Goal: Information Seeking & Learning: Find specific fact

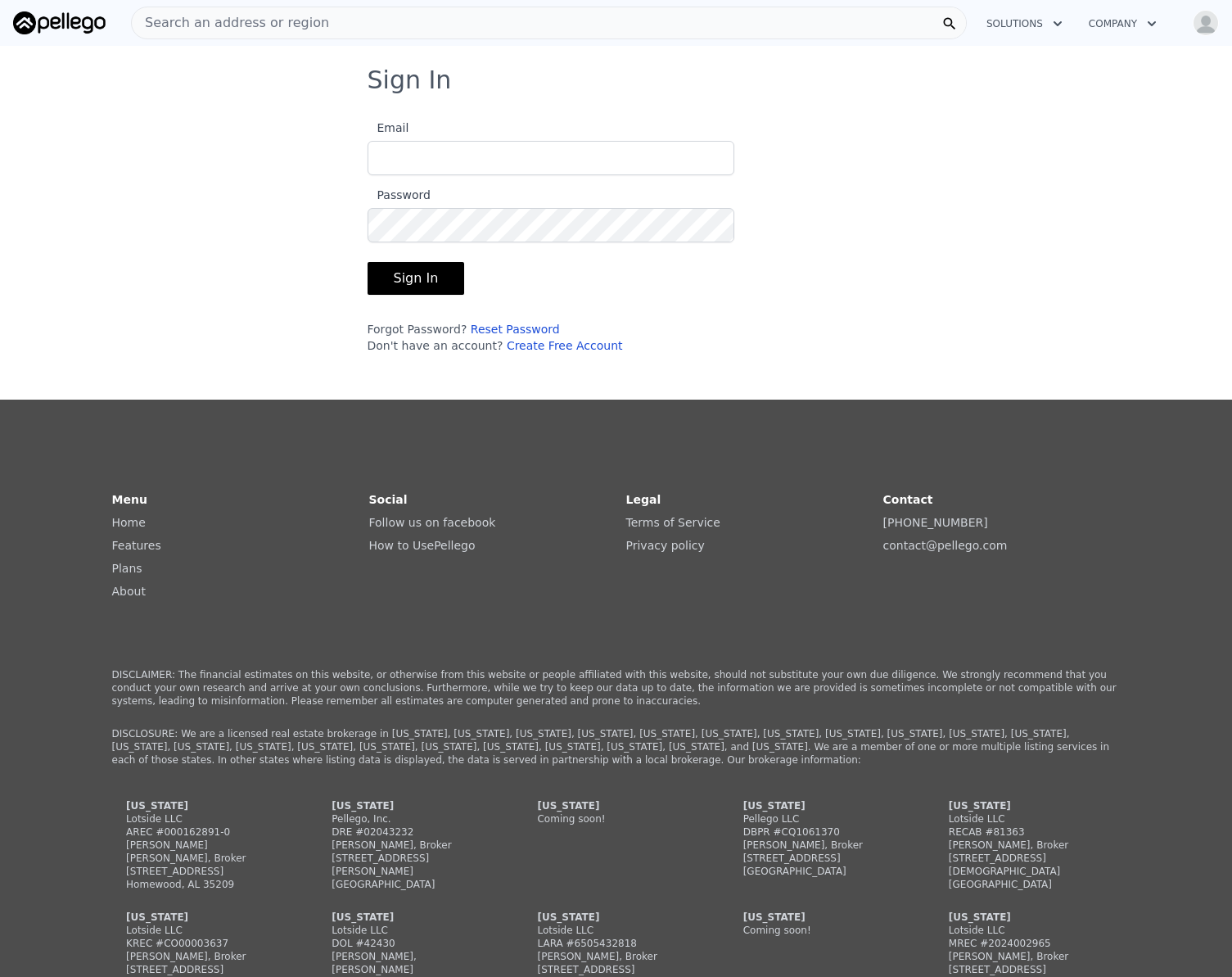
type input "[EMAIL_ADDRESS][DOMAIN_NAME]"
click at [421, 273] on button "Sign In" at bounding box center [416, 278] width 97 height 33
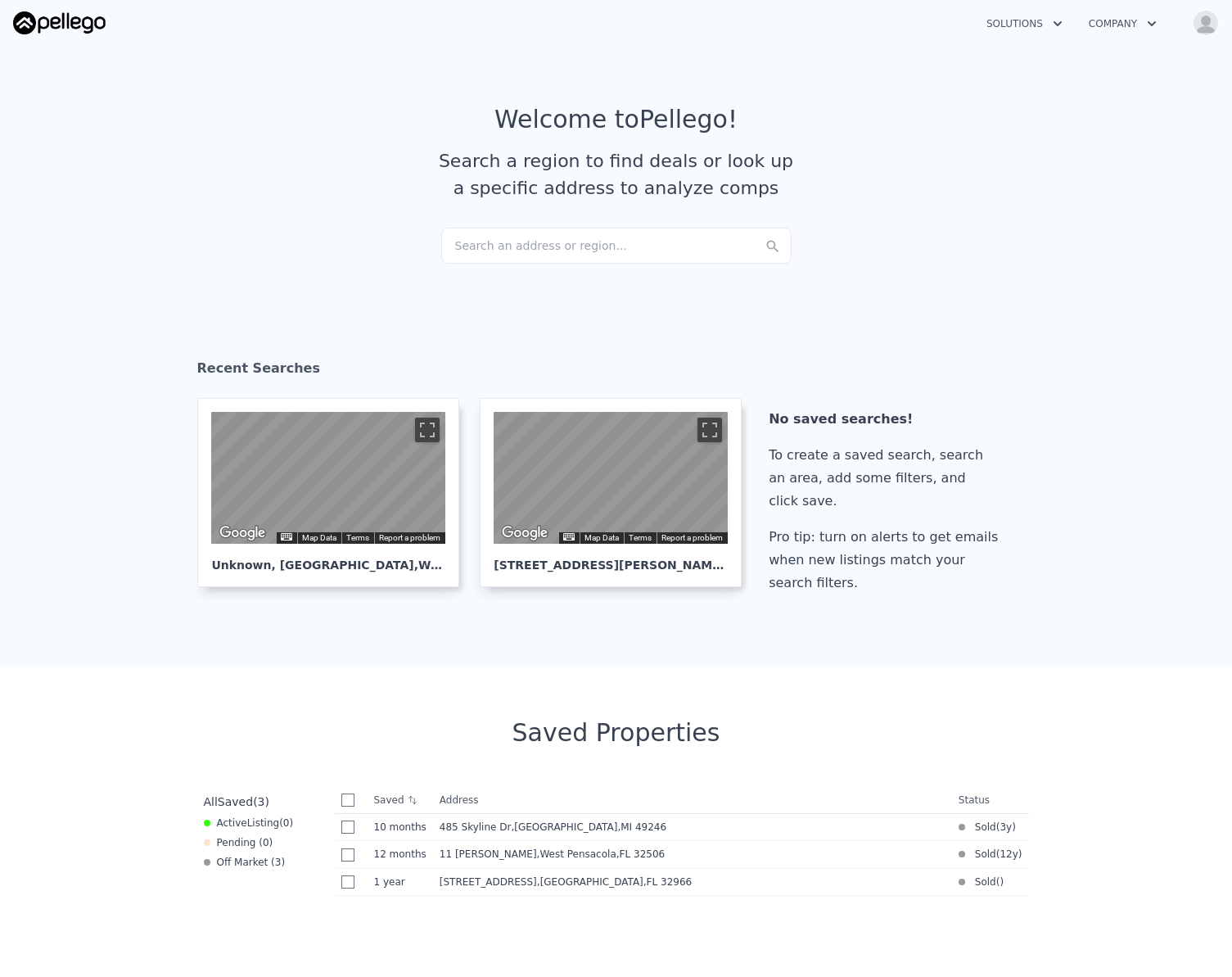
click at [490, 235] on div "Search an address or region..." at bounding box center [616, 246] width 351 height 36
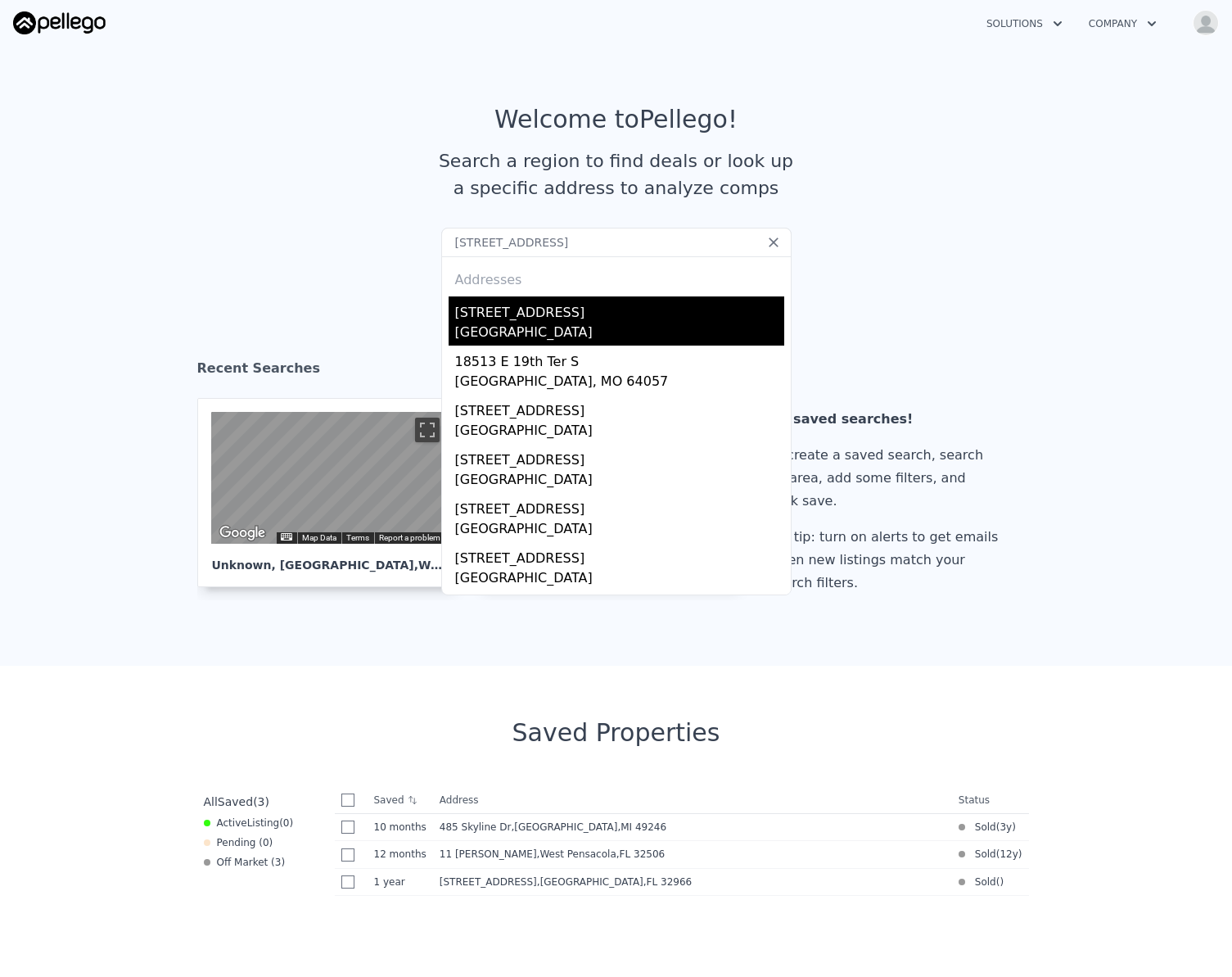
type input "[STREET_ADDRESS]"
click at [509, 332] on div "[GEOGRAPHIC_DATA]" at bounding box center [619, 334] width 329 height 23
